Goal: Task Accomplishment & Management: Complete application form

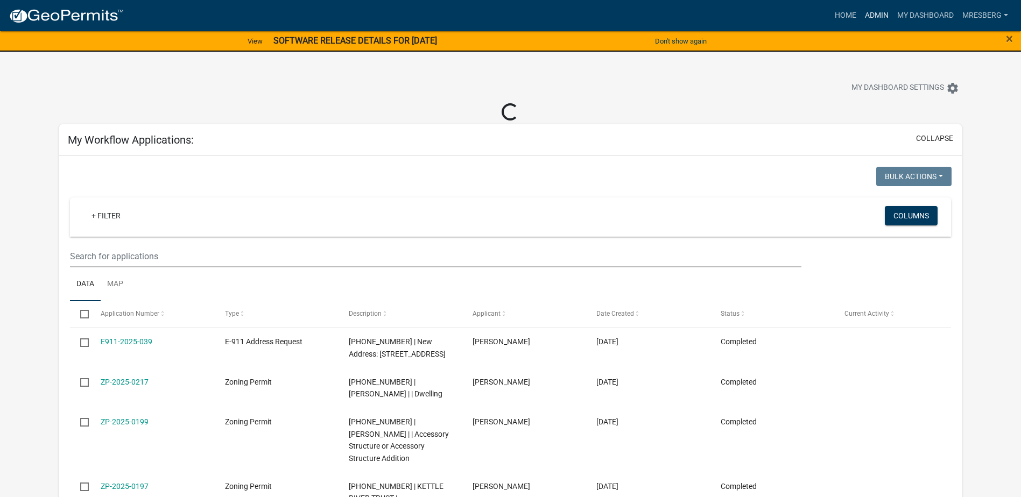
click at [877, 18] on link "Admin" at bounding box center [877, 15] width 32 height 20
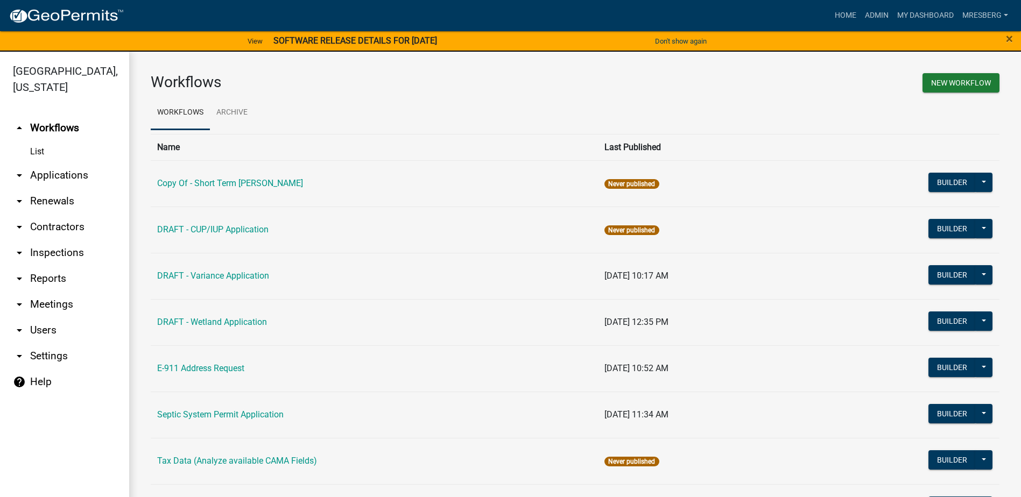
click at [57, 181] on link "arrow_drop_down Applications" at bounding box center [64, 176] width 129 height 26
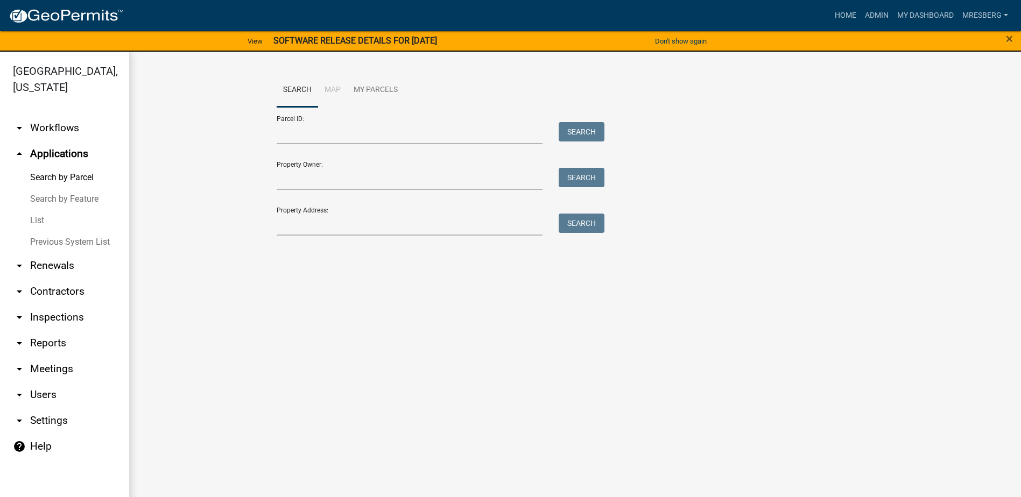
click at [45, 217] on link "List" at bounding box center [64, 221] width 129 height 22
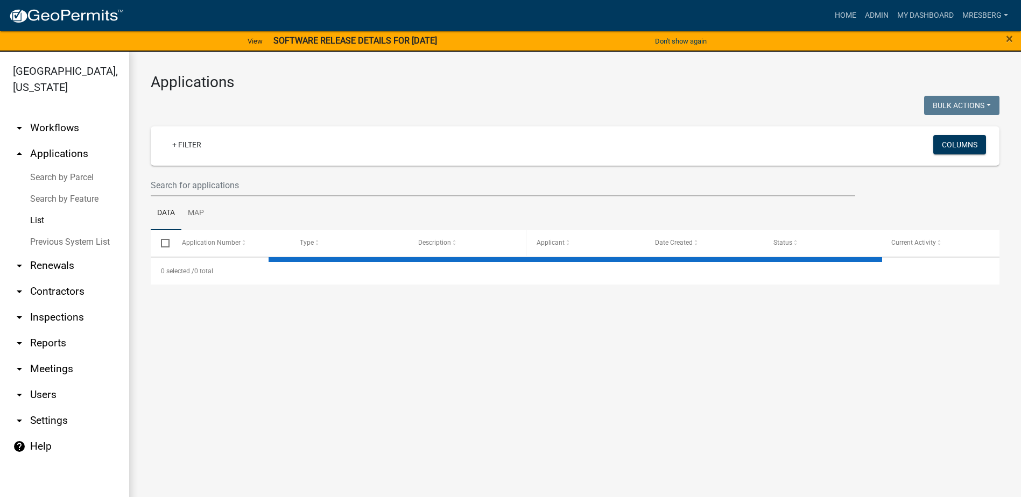
select select "3: 100"
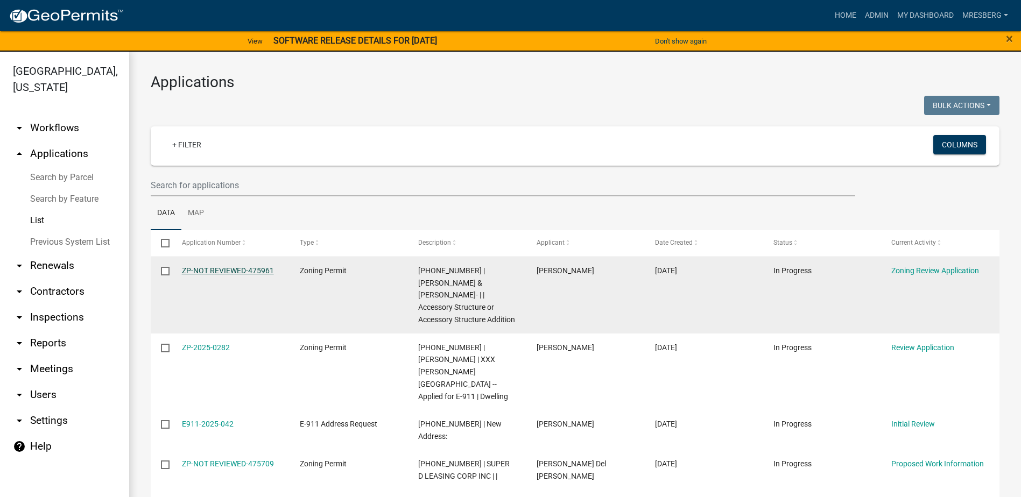
click at [237, 267] on link "ZP-NOT REVIEWED-475961" at bounding box center [228, 270] width 92 height 9
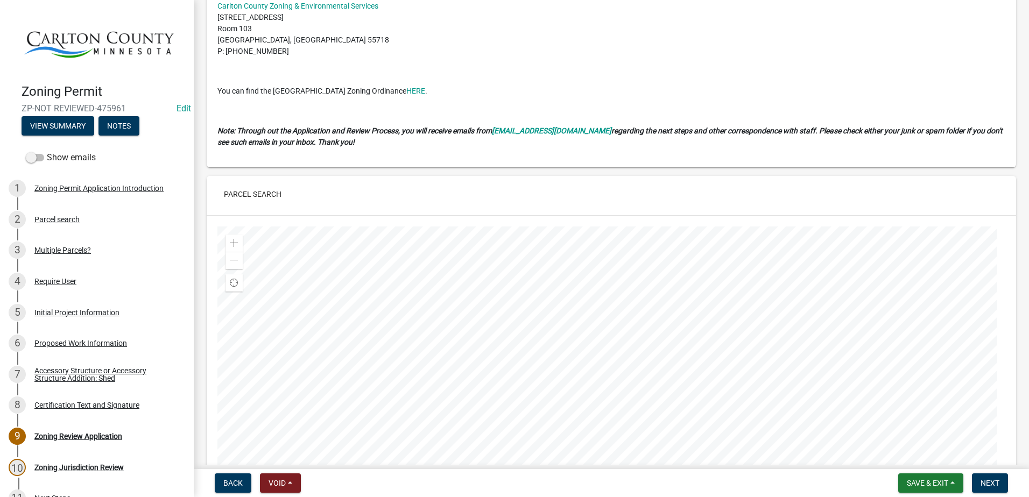
scroll to position [1615, 0]
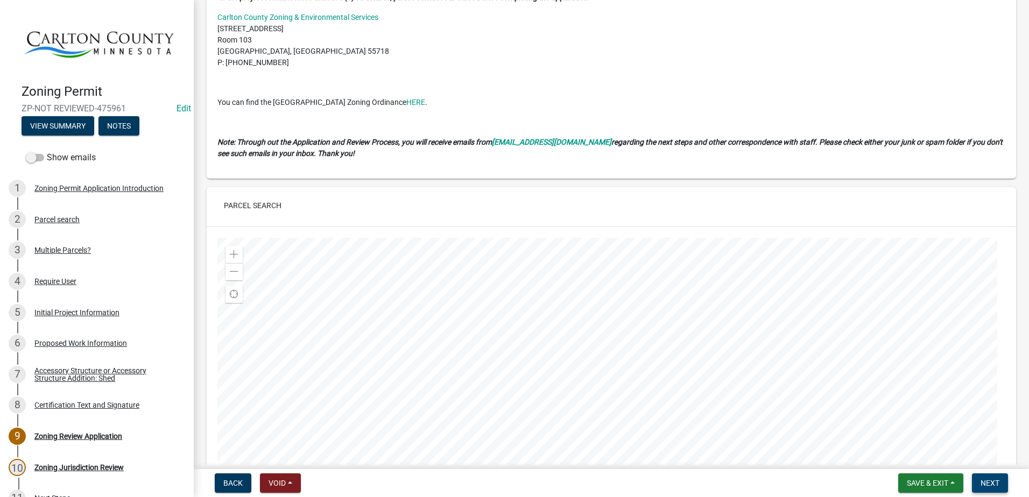
click at [985, 477] on button "Next" at bounding box center [990, 483] width 36 height 19
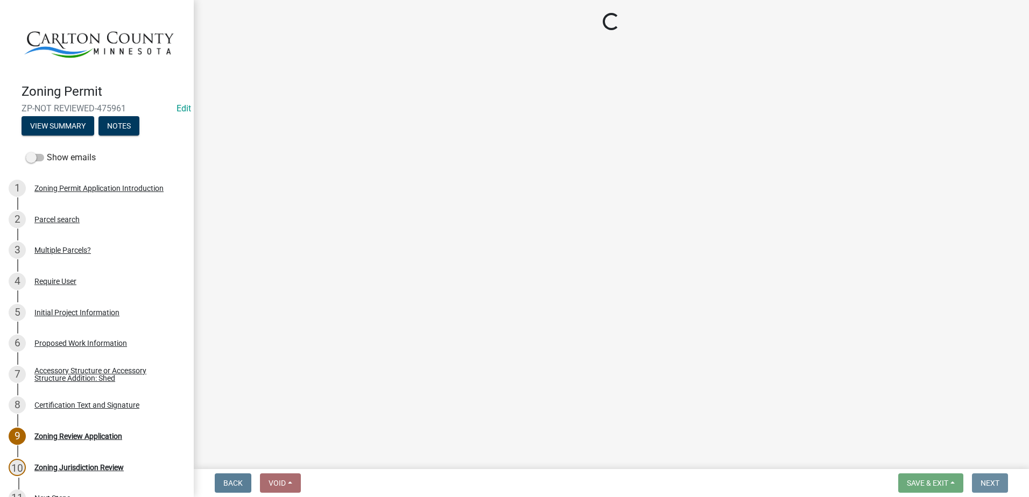
scroll to position [0, 0]
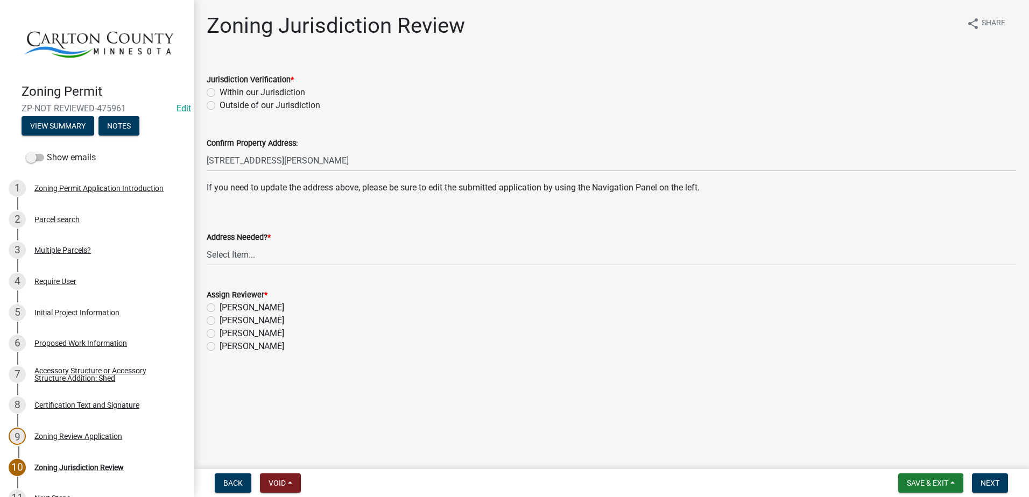
click at [220, 92] on label "Within our Jurisdiction" at bounding box center [263, 92] width 86 height 13
click at [220, 92] on input "Within our Jurisdiction" at bounding box center [223, 89] width 7 height 7
radio input "true"
click at [221, 252] on select "Select Item... Yes No" at bounding box center [612, 255] width 810 height 22
click at [207, 244] on select "Select Item... Yes No" at bounding box center [612, 255] width 810 height 22
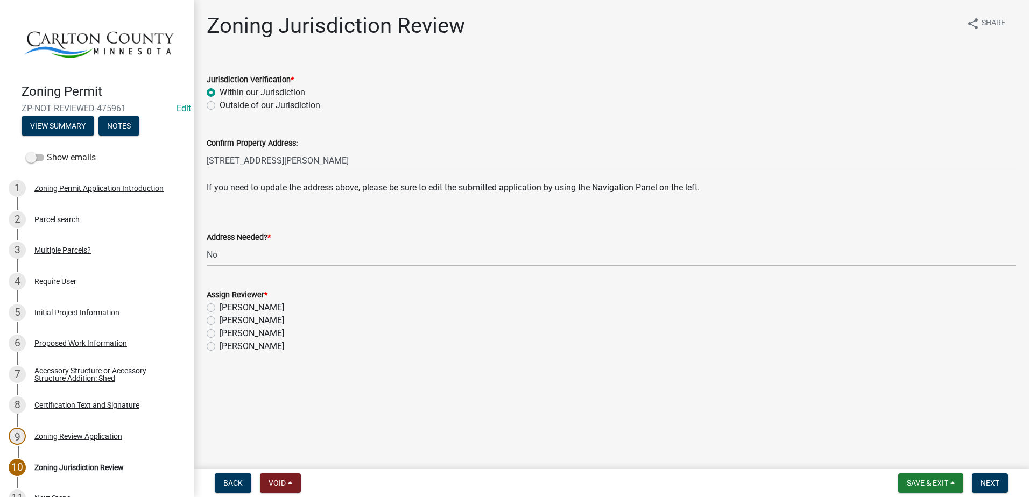
select select "aade736b-b8ba-42e5-ae4c-e00a265c1909"
click at [220, 319] on label "[PERSON_NAME]" at bounding box center [252, 320] width 65 height 13
click at [220, 319] on input "[PERSON_NAME]" at bounding box center [223, 317] width 7 height 7
radio input "true"
click at [987, 482] on span "Next" at bounding box center [990, 483] width 19 height 9
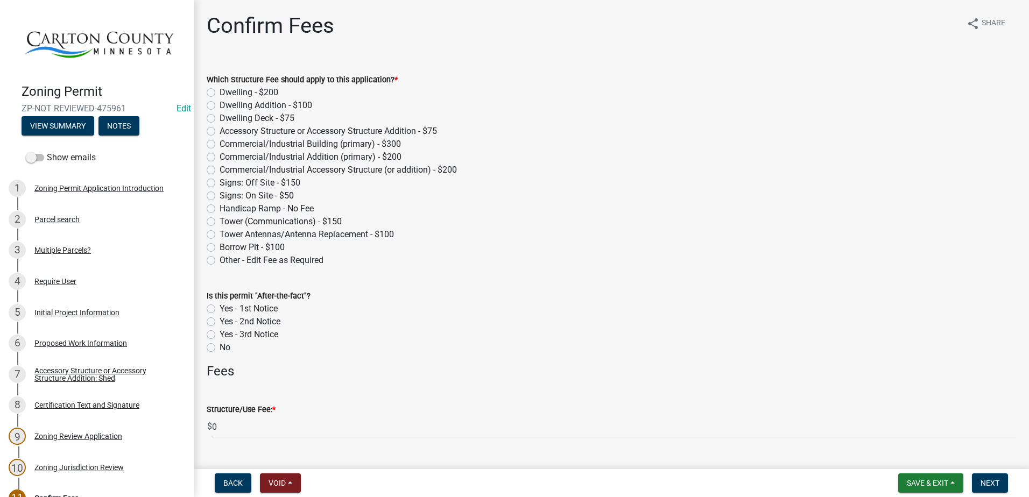
click at [220, 129] on label "Accessory Structure or Accessory Structure Addition - $75" at bounding box center [328, 131] width 217 height 13
click at [220, 129] on input "Accessory Structure or Accessory Structure Addition - $75" at bounding box center [223, 128] width 7 height 7
radio input "true"
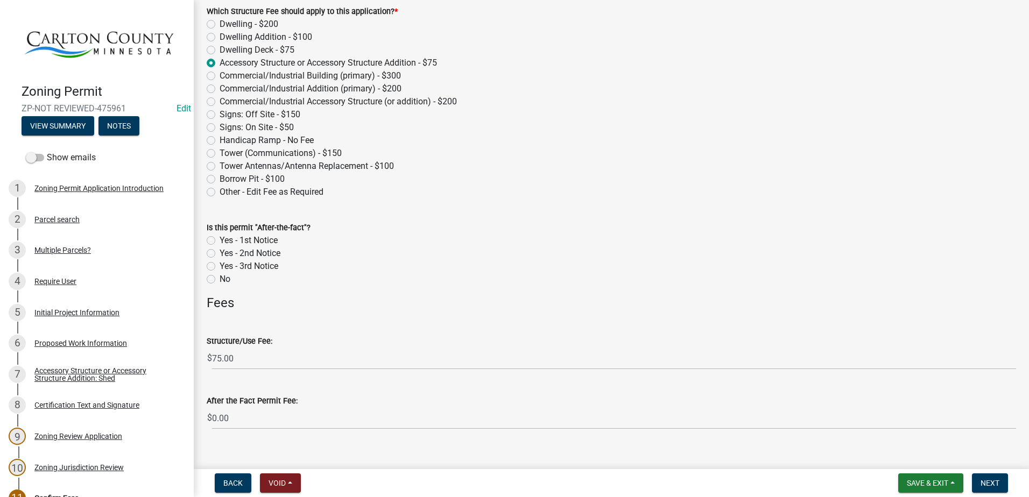
scroll to position [85, 0]
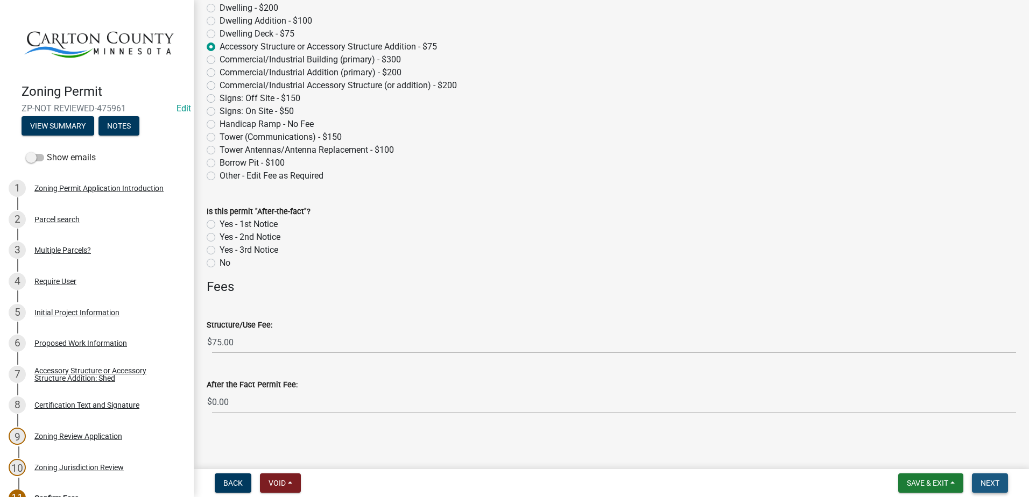
click at [994, 484] on span "Next" at bounding box center [990, 483] width 19 height 9
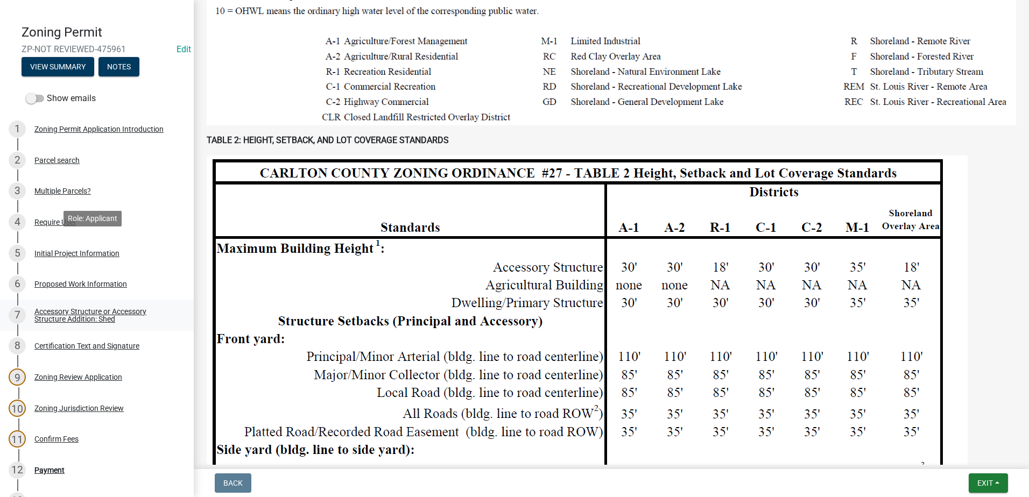
scroll to position [207, 0]
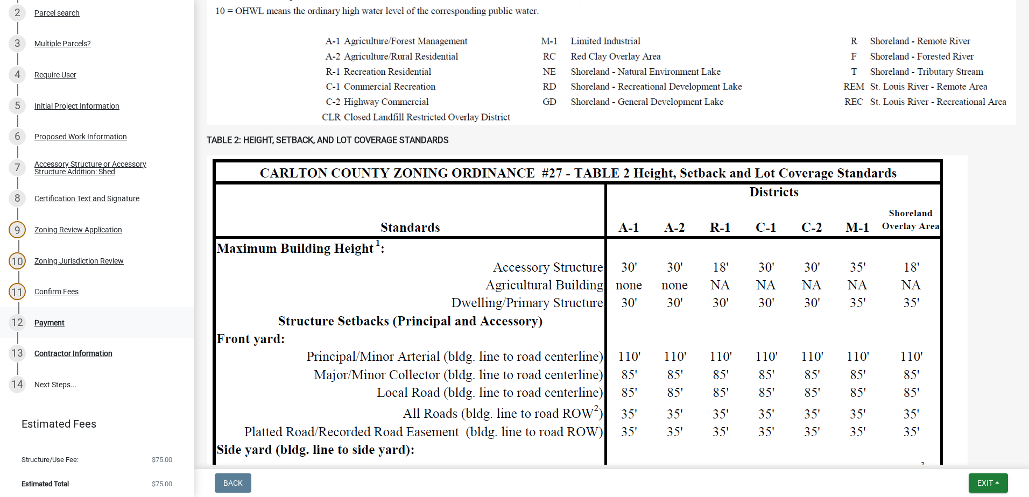
click at [52, 322] on div "Payment" at bounding box center [49, 323] width 30 height 8
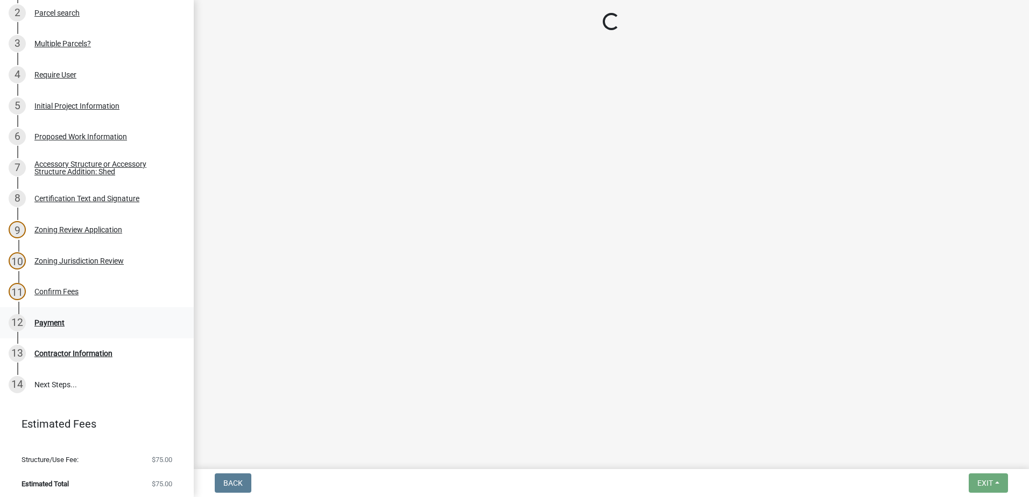
scroll to position [0, 0]
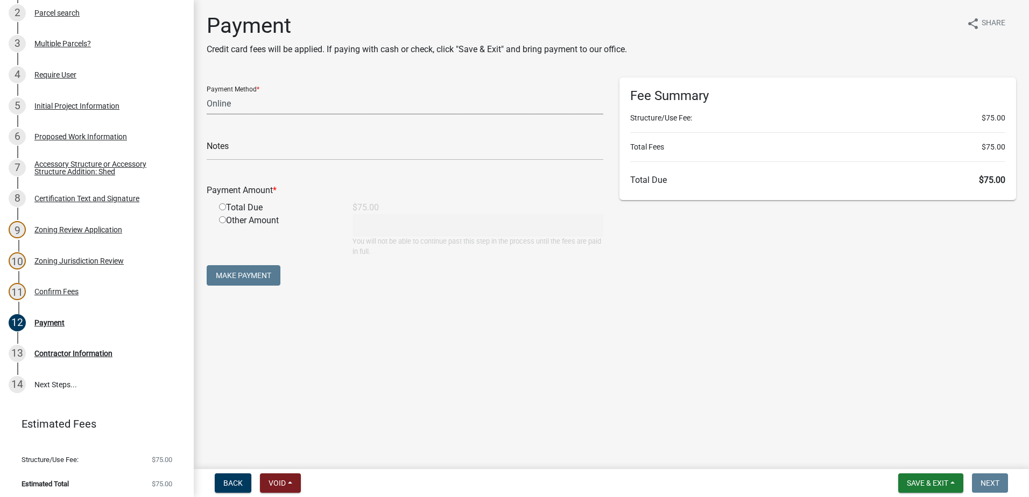
click at [241, 107] on select "Credit Card POS Check Cash Online" at bounding box center [405, 104] width 397 height 22
select select "2: 1"
click at [207, 93] on select "Credit Card POS Check Cash Online" at bounding box center [405, 104] width 397 height 22
click at [221, 206] on input "radio" at bounding box center [222, 206] width 7 height 7
radio input "true"
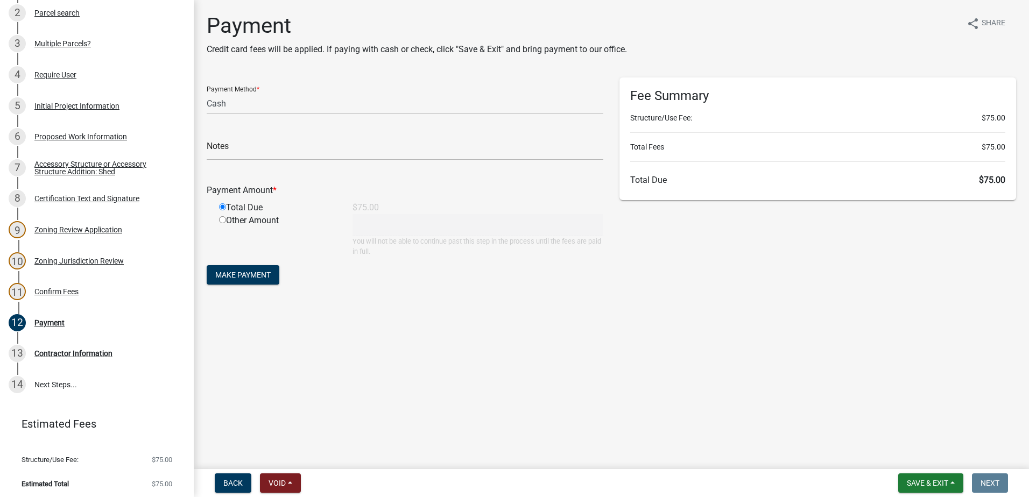
type input "75"
click at [241, 273] on span "Make Payment" at bounding box center [242, 275] width 55 height 9
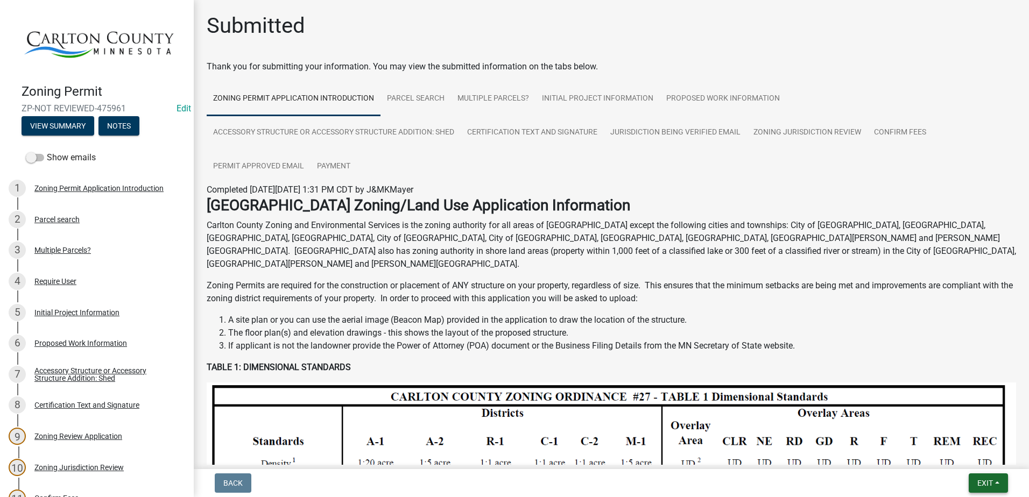
click at [981, 484] on span "Exit" at bounding box center [986, 483] width 16 height 9
click at [953, 454] on button "Save & Exit" at bounding box center [965, 456] width 86 height 26
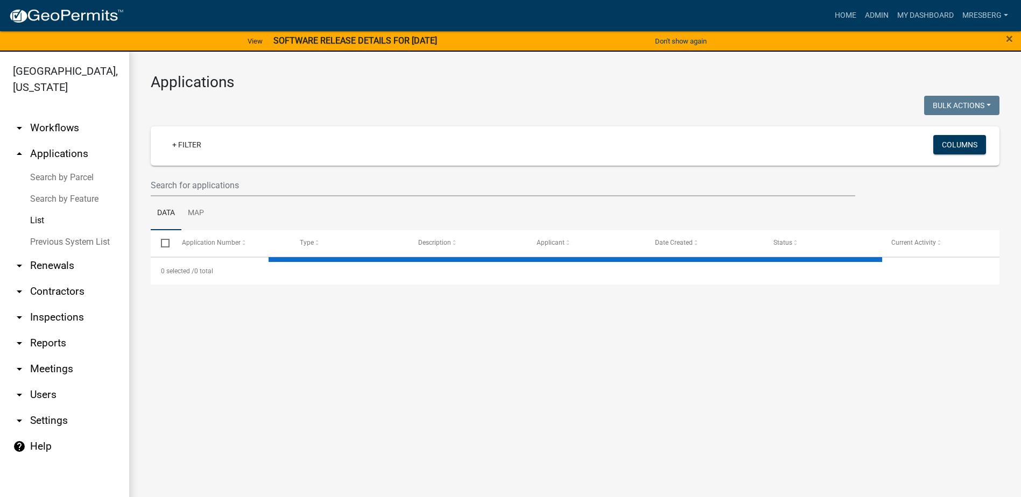
select select "3: 100"
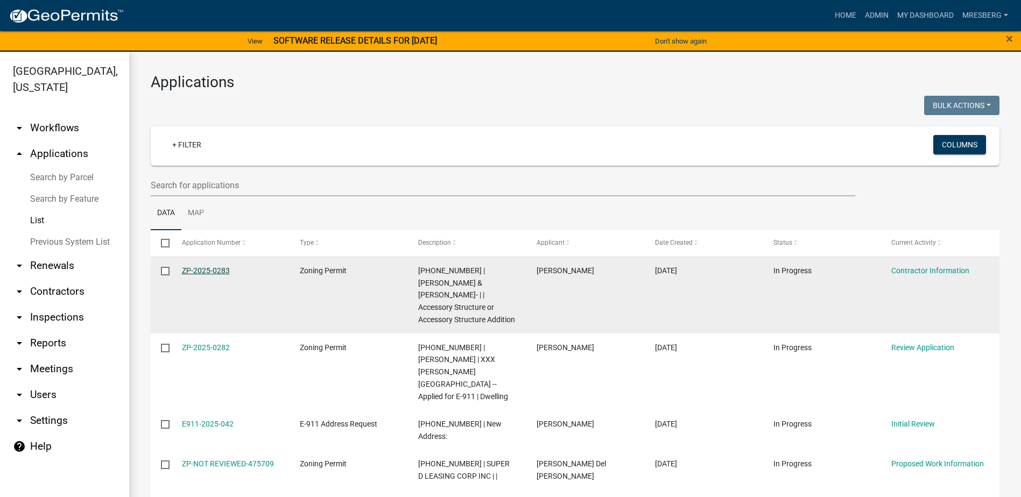
click at [202, 271] on link "ZP-2025-0283" at bounding box center [206, 270] width 48 height 9
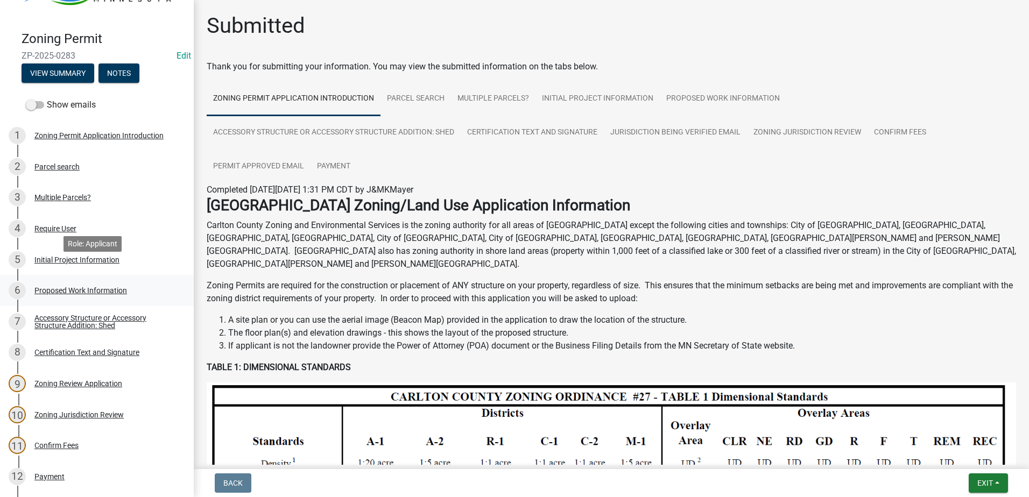
scroll to position [207, 0]
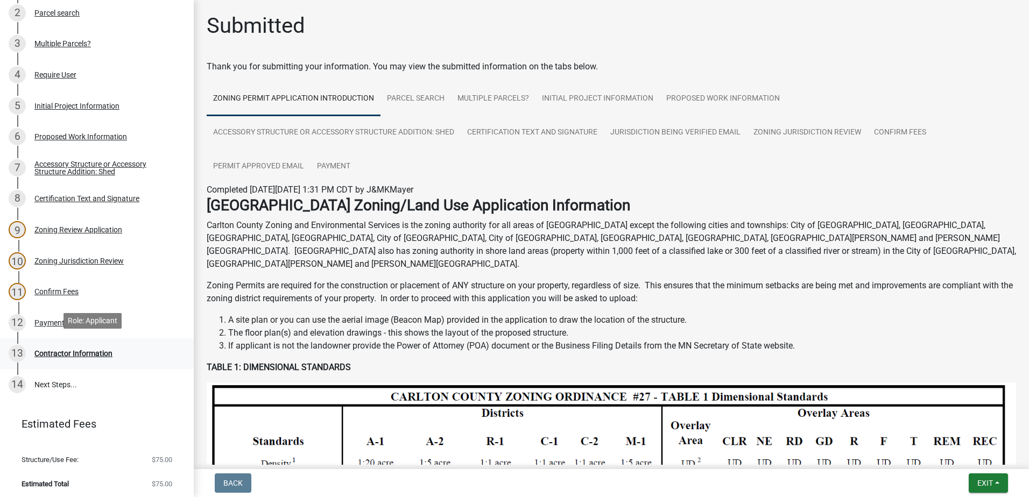
click at [61, 350] on div "Contractor Information" at bounding box center [73, 354] width 78 height 8
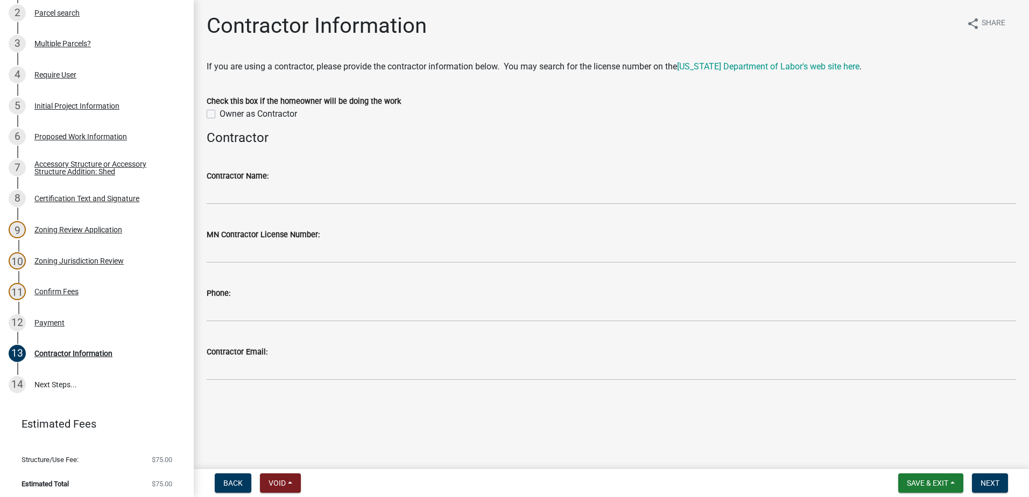
click at [220, 116] on label "Owner as Contractor" at bounding box center [259, 114] width 78 height 13
click at [220, 115] on input "Owner as Contractor" at bounding box center [223, 111] width 7 height 7
checkbox input "true"
drag, startPoint x: 1025, startPoint y: 472, endPoint x: 1019, endPoint y: 476, distance: 7.5
click at [1023, 474] on wm-app "Zoning Permit ZP-2025-0283 Edit View Summary Notes Show emails 1 Zoning Permit …" at bounding box center [514, 248] width 1029 height 497
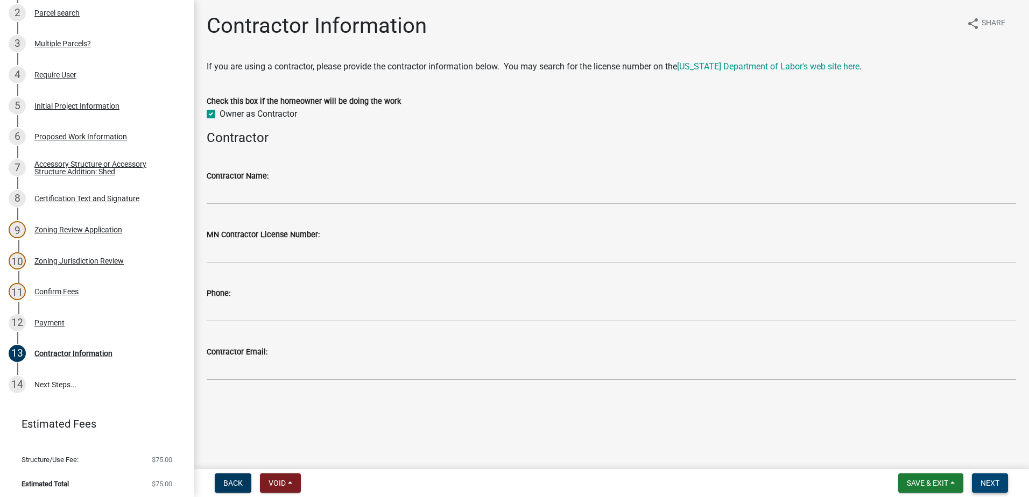
click at [990, 486] on span "Next" at bounding box center [990, 483] width 19 height 9
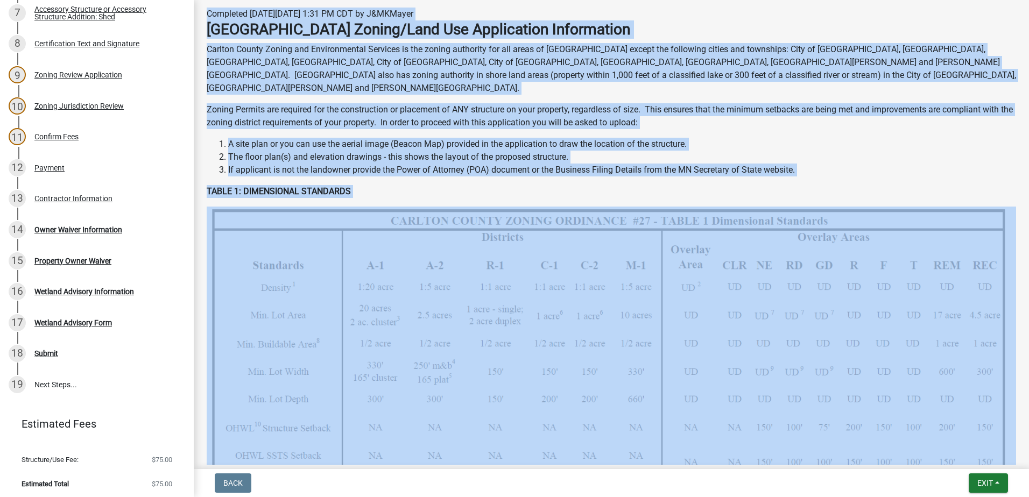
scroll to position [269, 0]
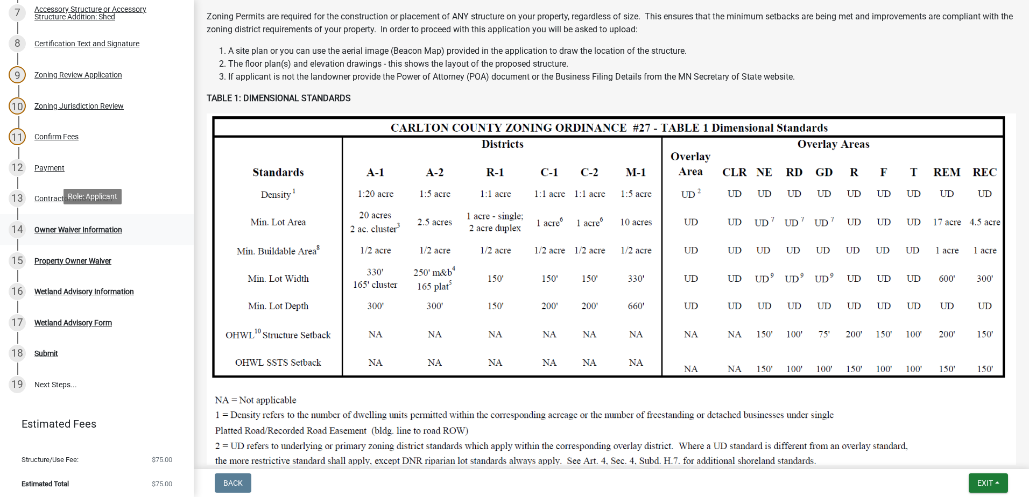
click at [65, 226] on div "Owner Waiver Information" at bounding box center [78, 230] width 88 height 8
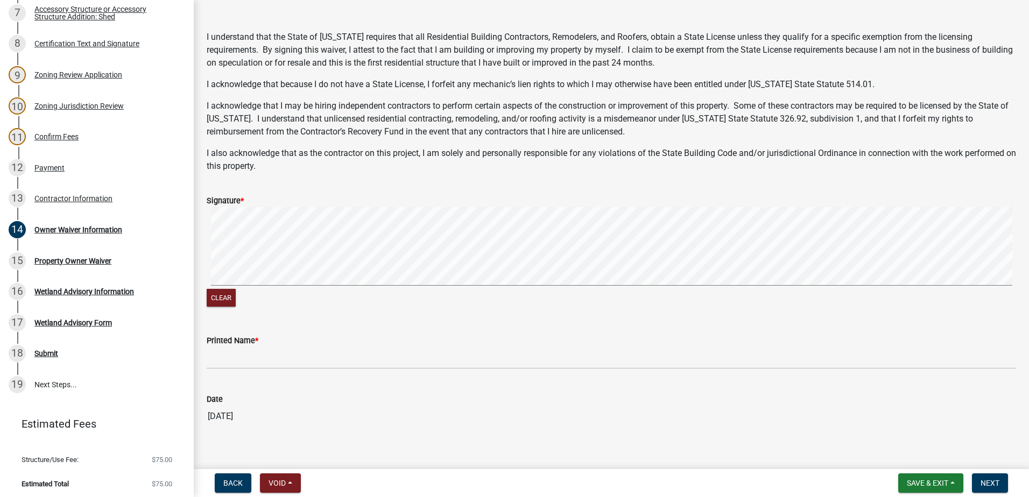
scroll to position [161, 0]
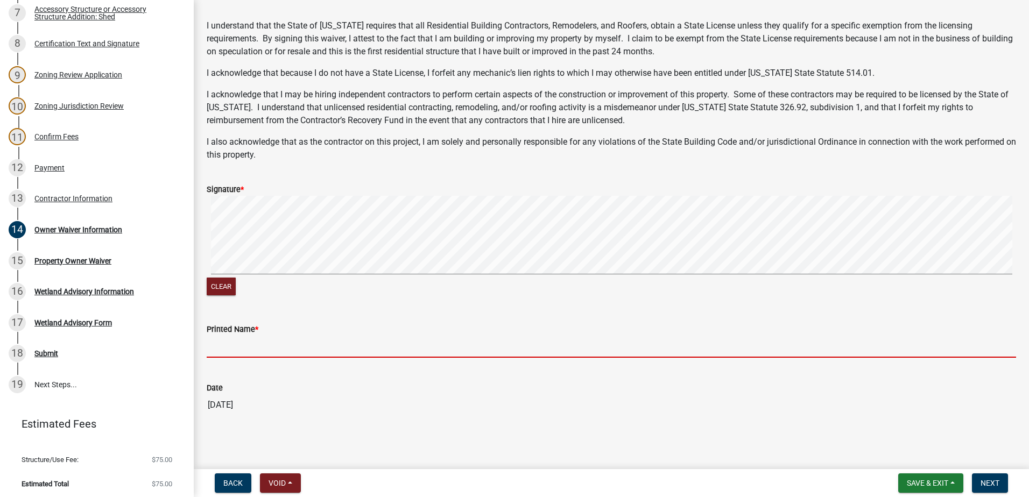
click at [220, 349] on input "Printed Name *" at bounding box center [612, 347] width 810 height 22
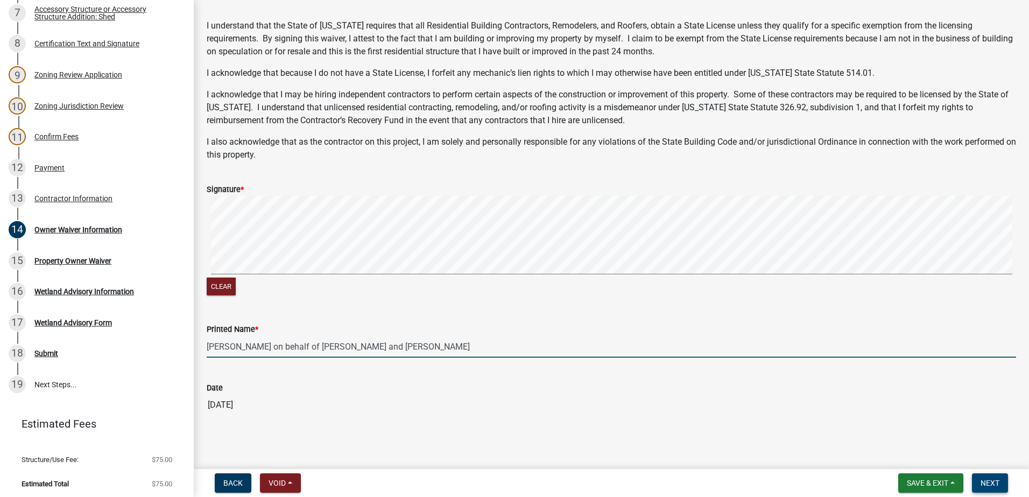
type input "[PERSON_NAME] on behalf of [PERSON_NAME] and [PERSON_NAME]"
click at [992, 483] on span "Next" at bounding box center [990, 483] width 19 height 9
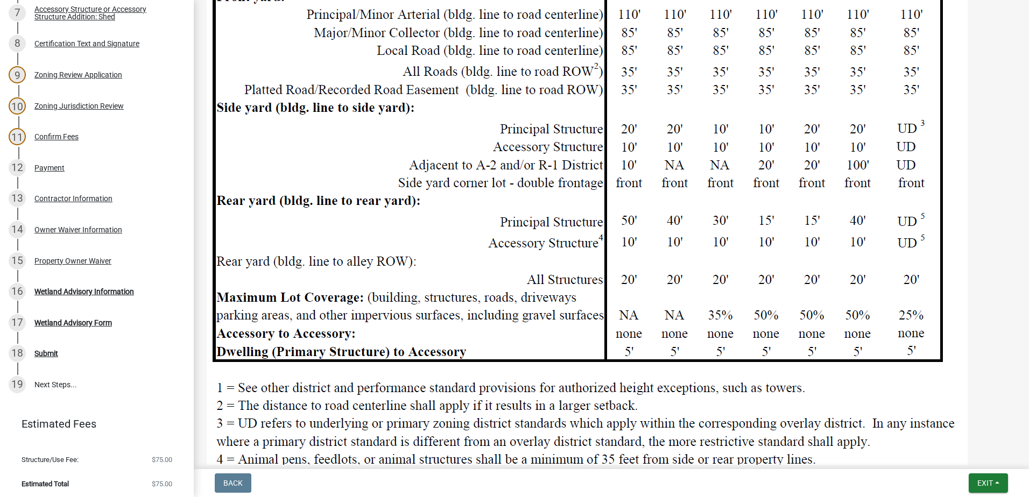
scroll to position [1184, 0]
click at [76, 289] on div "Wetland Advisory Information" at bounding box center [84, 292] width 100 height 8
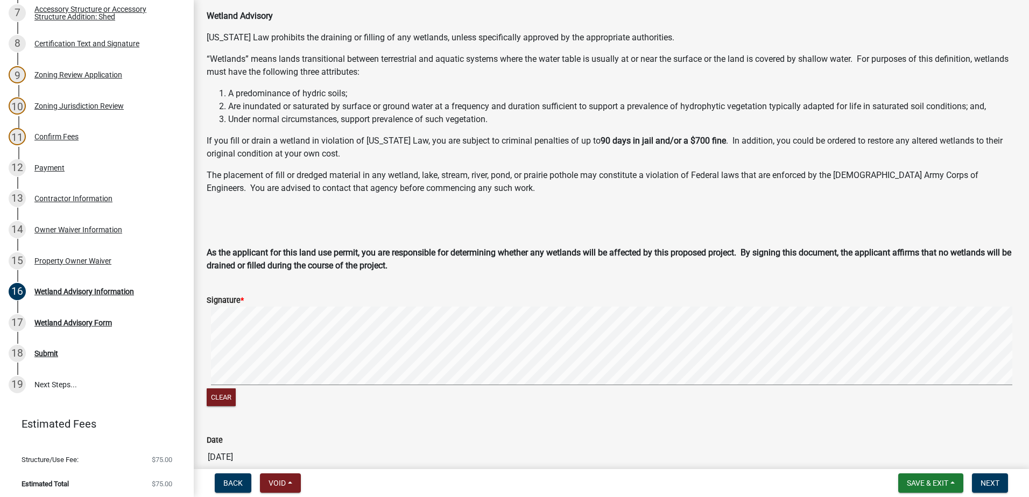
scroll to position [104, 0]
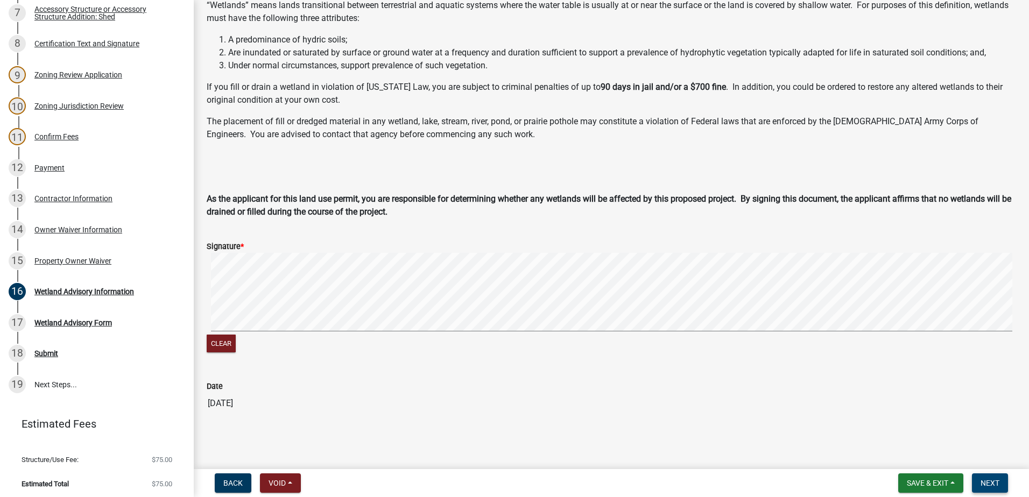
click at [991, 487] on span "Next" at bounding box center [990, 483] width 19 height 9
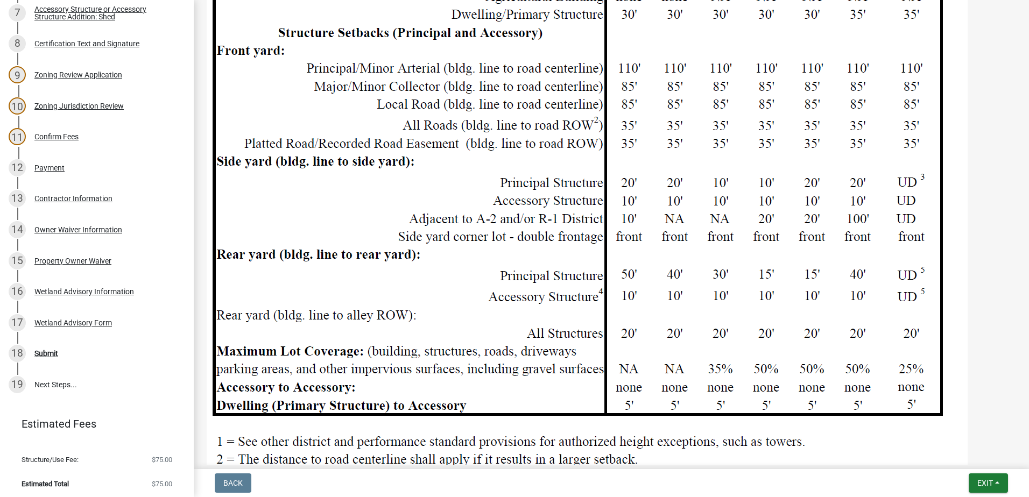
scroll to position [1130, 0]
click at [45, 350] on div "Submit" at bounding box center [46, 354] width 24 height 8
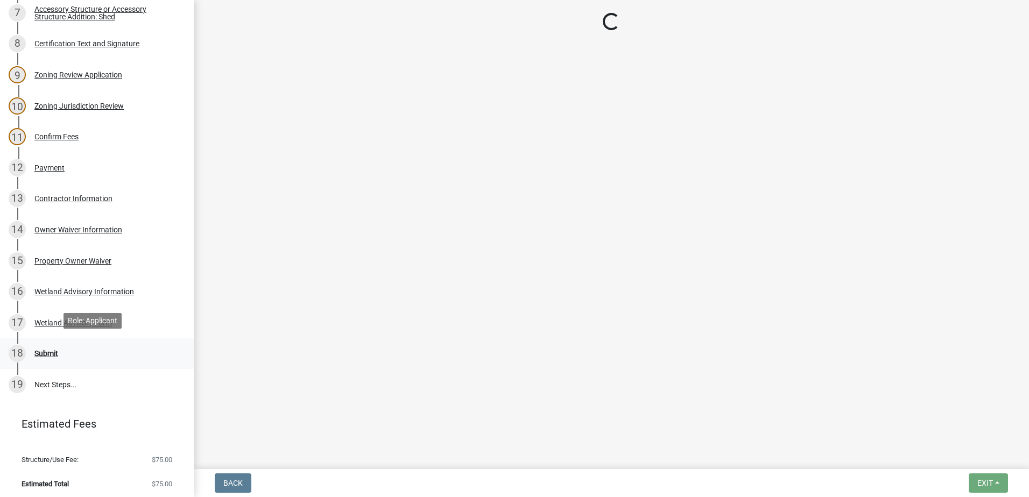
scroll to position [0, 0]
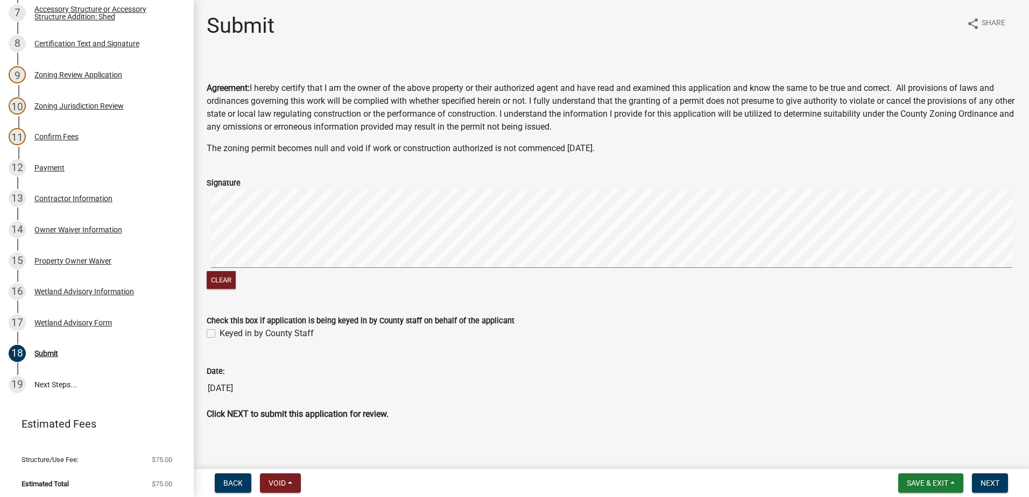
click at [446, 275] on div "Clear" at bounding box center [612, 240] width 810 height 102
click at [220, 333] on label "Keyed in by County Staff" at bounding box center [267, 333] width 94 height 13
click at [220, 333] on input "Keyed in by County Staff" at bounding box center [223, 330] width 7 height 7
checkbox input "true"
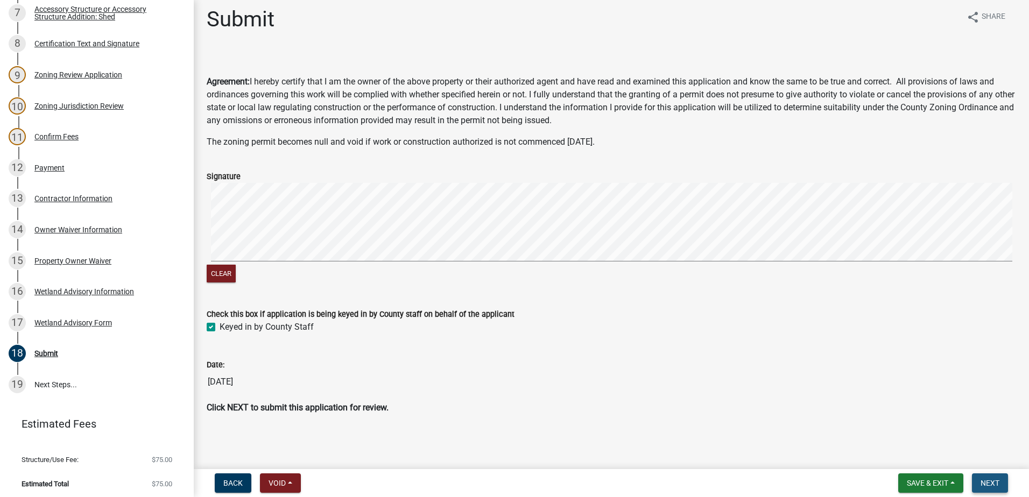
click at [990, 481] on span "Next" at bounding box center [990, 483] width 19 height 9
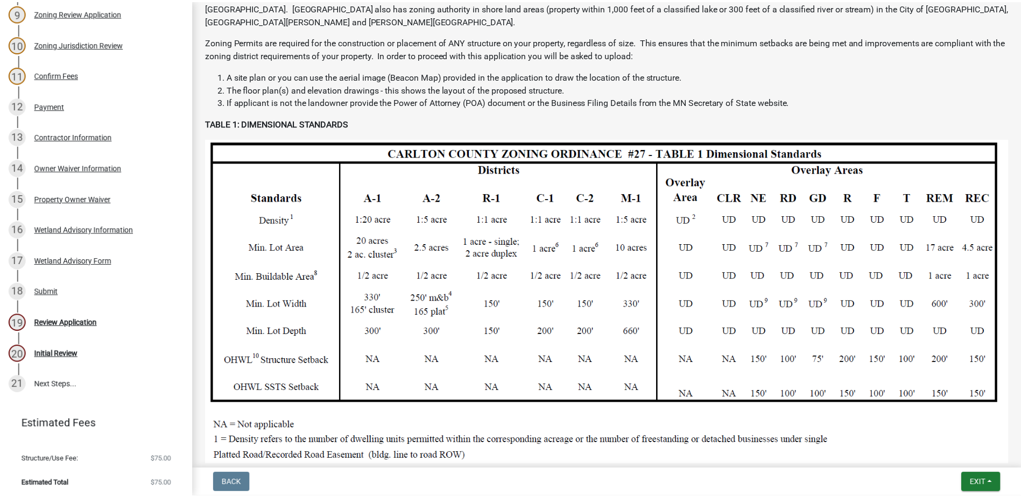
scroll to position [269, 0]
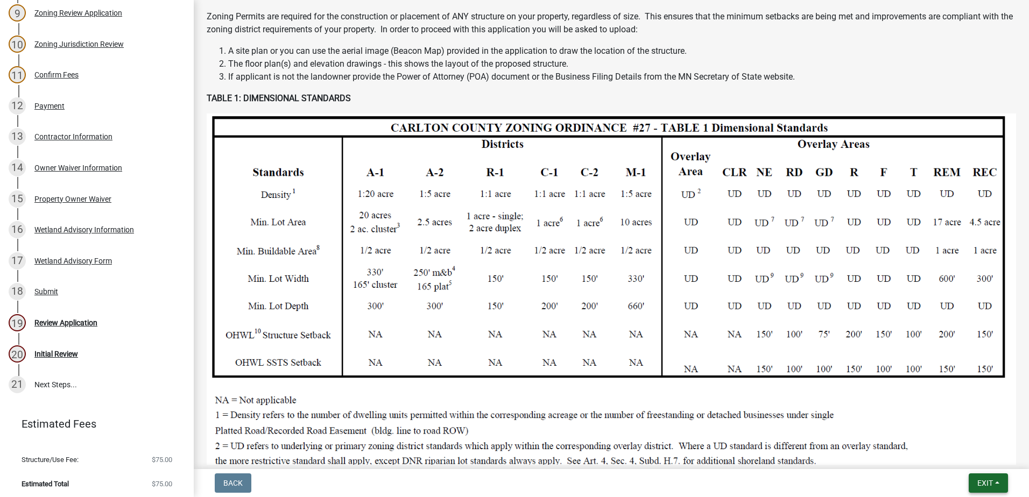
click at [985, 484] on span "Exit" at bounding box center [986, 483] width 16 height 9
click at [951, 455] on button "Save & Exit" at bounding box center [965, 456] width 86 height 26
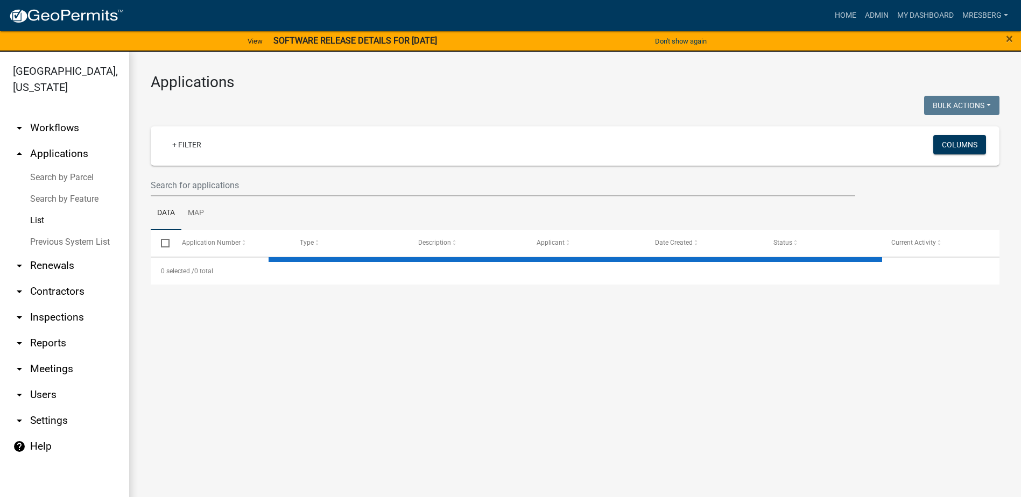
select select "3: 100"
